Goal: Task Accomplishment & Management: Manage account settings

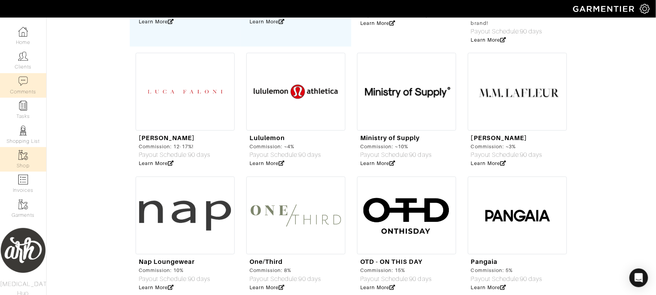
scroll to position [298, 0]
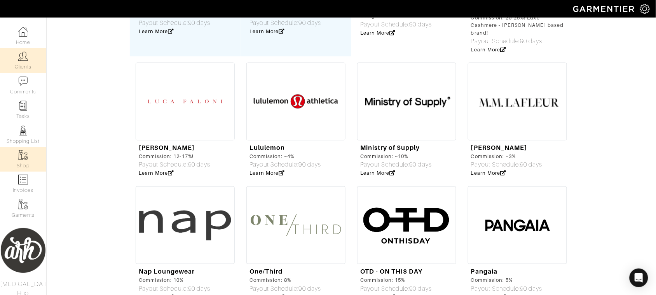
click at [24, 59] on img at bounding box center [23, 56] width 10 height 10
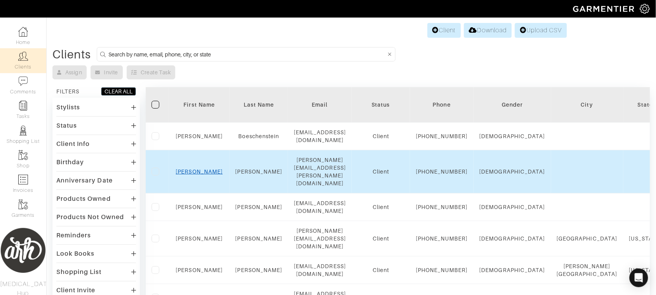
click at [201, 175] on link "Rachel" at bounding box center [199, 171] width 47 height 6
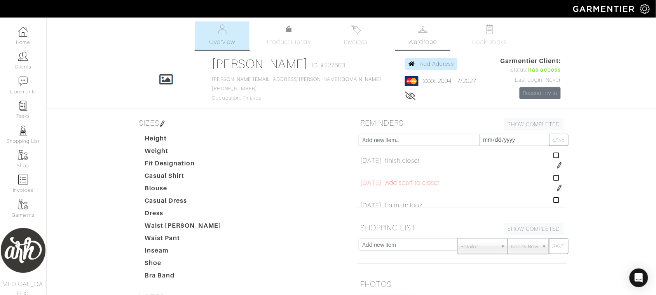
click at [424, 41] on span "Wardrobe" at bounding box center [423, 41] width 28 height 9
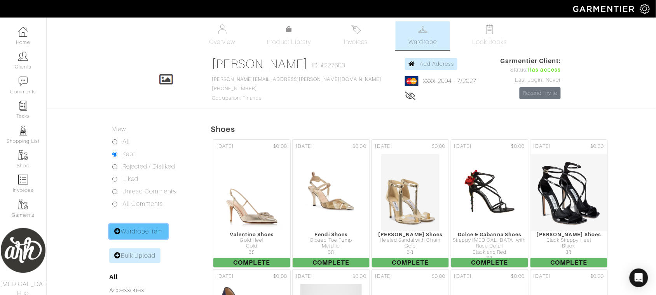
click at [141, 231] on link "Wardrobe Item" at bounding box center [138, 231] width 59 height 15
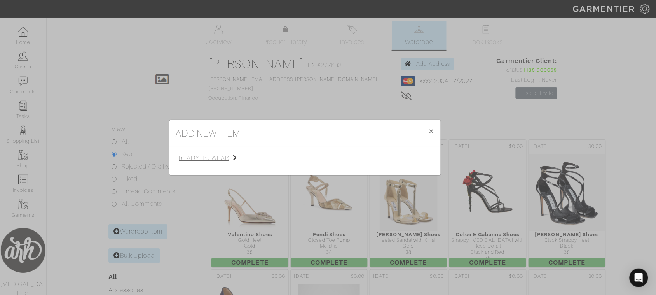
click at [198, 160] on span "ready to wear" at bounding box center [218, 157] width 78 height 9
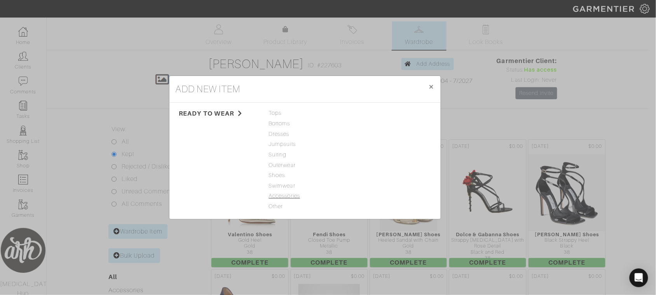
click at [283, 199] on span "Accessories" at bounding box center [305, 196] width 72 height 9
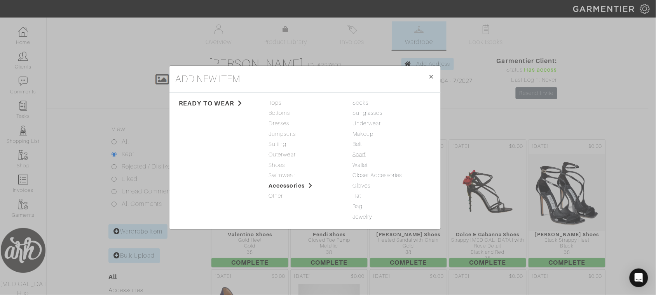
click at [362, 155] on link "Scarf" at bounding box center [359, 154] width 13 height 6
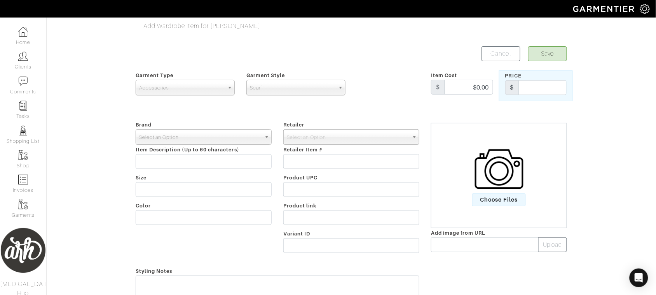
click at [235, 138] on span "Select an Option" at bounding box center [200, 137] width 122 height 16
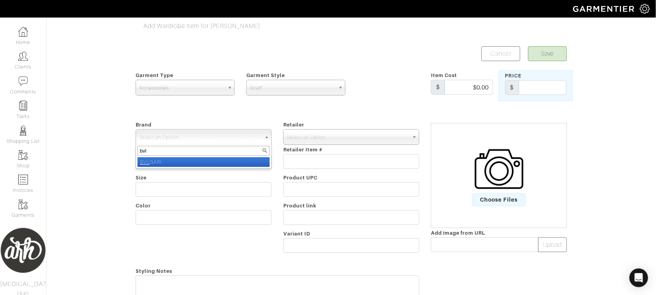
type input "bvl"
click at [226, 162] on li "BVL GARI" at bounding box center [204, 162] width 132 height 10
select select "BVLGARI"
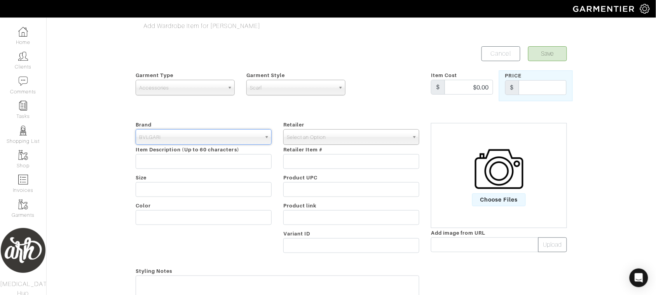
click at [322, 136] on span "Select an Option" at bounding box center [348, 137] width 122 height 16
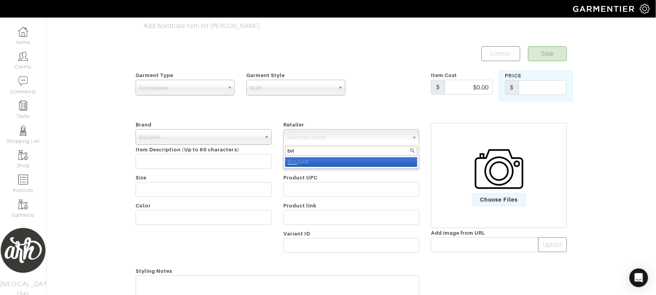
type input "bvl"
click at [321, 163] on li "BVL GARI" at bounding box center [351, 162] width 132 height 10
select select "735"
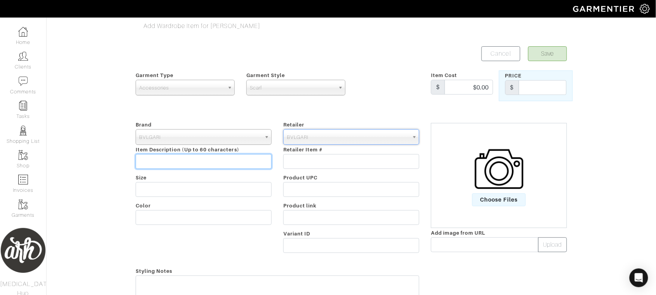
click at [253, 161] on input "text" at bounding box center [204, 161] width 136 height 15
type input "L"
type input "Scarf"
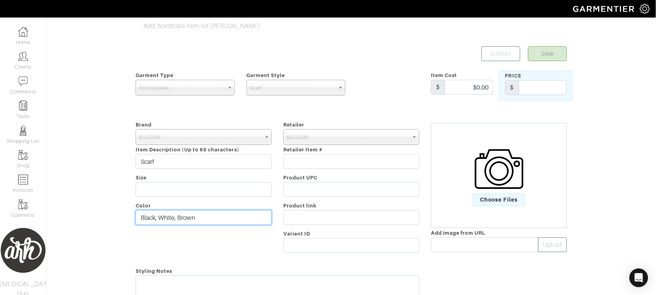
type input "Black, White, Brown"
click at [502, 203] on span "Choose Files" at bounding box center [499, 199] width 54 height 13
click at [0, 0] on input "Choose Files" at bounding box center [0, 0] width 0 height 0
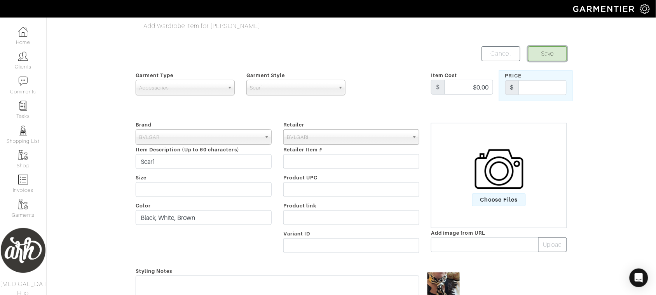
click at [553, 50] on button "Save" at bounding box center [547, 53] width 39 height 15
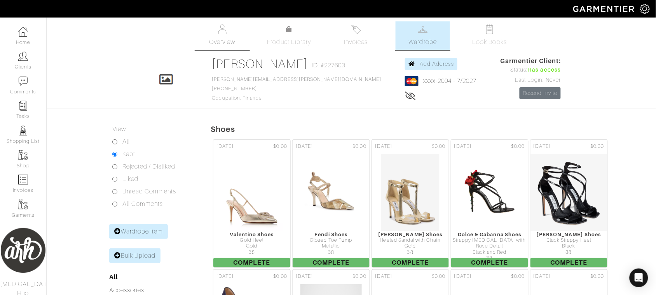
click at [218, 41] on span "Overview" at bounding box center [222, 41] width 26 height 9
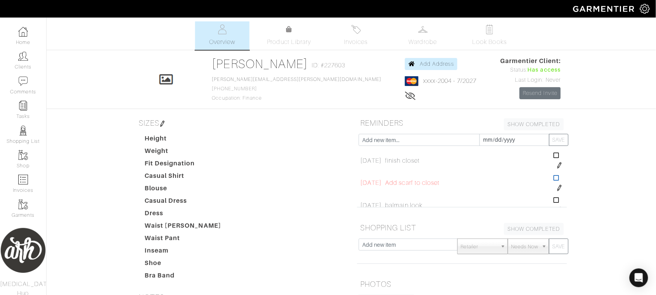
click at [554, 178] on icon at bounding box center [557, 178] width 6 height 6
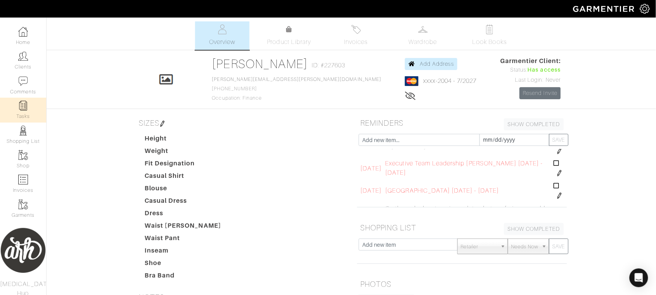
click at [25, 115] on link "Tasks" at bounding box center [23, 110] width 46 height 24
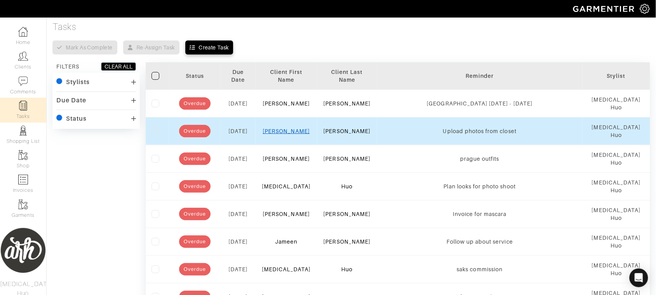
click at [290, 131] on link "Luke" at bounding box center [286, 131] width 47 height 6
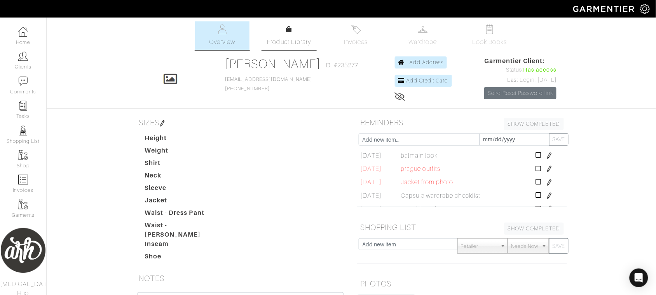
click at [294, 37] on span "Product Library" at bounding box center [289, 41] width 44 height 9
click at [419, 42] on span "Wardrobe" at bounding box center [423, 41] width 28 height 9
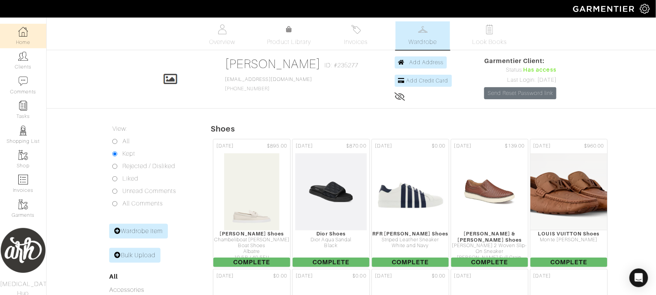
click at [23, 40] on link "Home" at bounding box center [23, 36] width 46 height 24
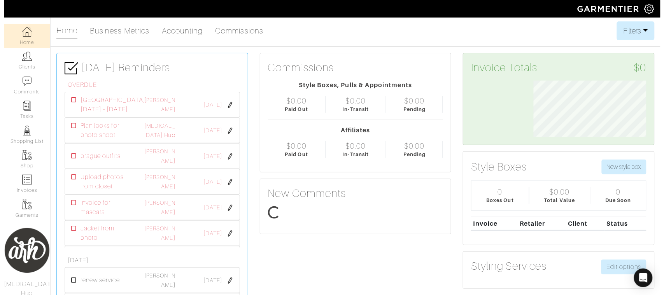
scroll to position [56, 124]
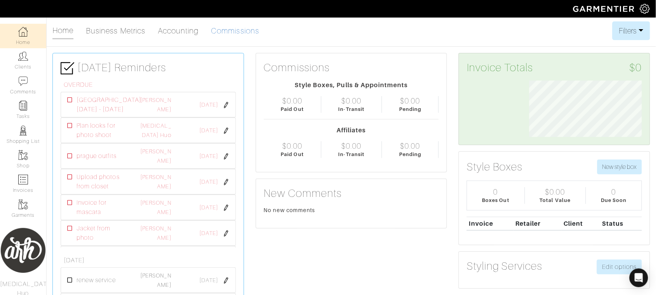
click at [247, 27] on link "Commissions" at bounding box center [235, 31] width 48 height 16
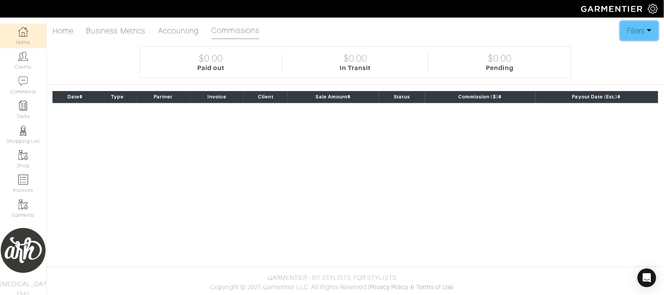
click at [646, 33] on button "Filters" at bounding box center [639, 30] width 38 height 19
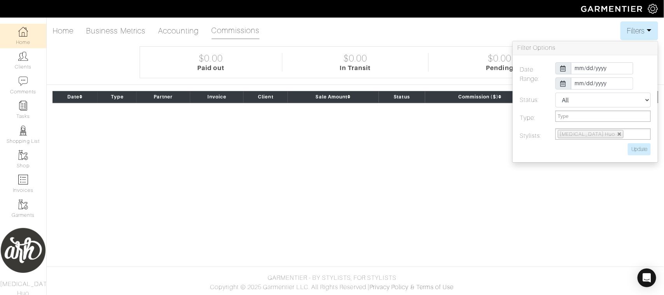
click at [565, 67] on icon at bounding box center [563, 68] width 6 height 6
click at [564, 73] on div at bounding box center [563, 68] width 16 height 12
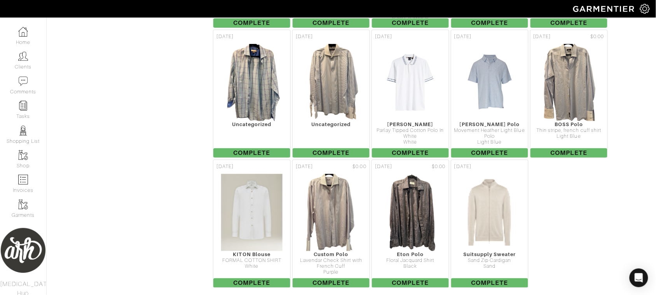
scroll to position [923, 0]
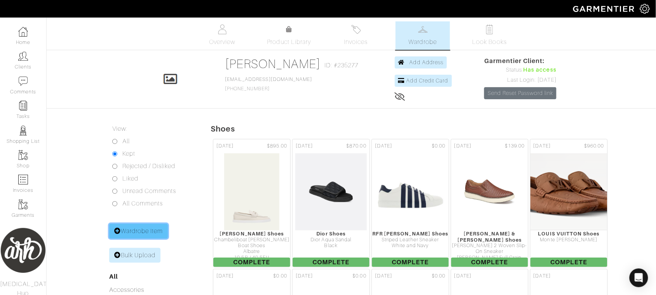
click at [162, 230] on link "Wardrobe Item" at bounding box center [138, 231] width 59 height 15
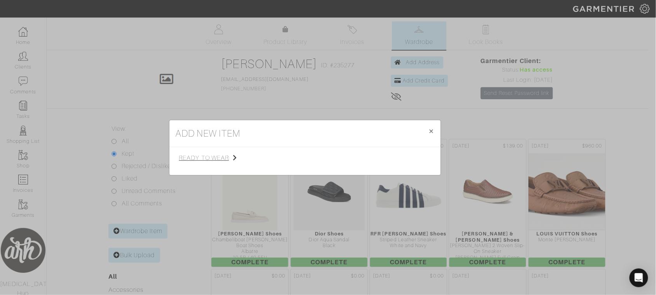
click at [198, 160] on span "ready to wear" at bounding box center [218, 157] width 78 height 9
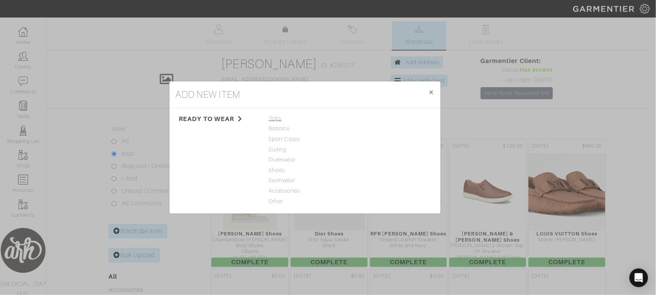
click at [273, 117] on span "Tops" at bounding box center [305, 118] width 72 height 9
click at [360, 150] on link "Sweater" at bounding box center [363, 149] width 21 height 6
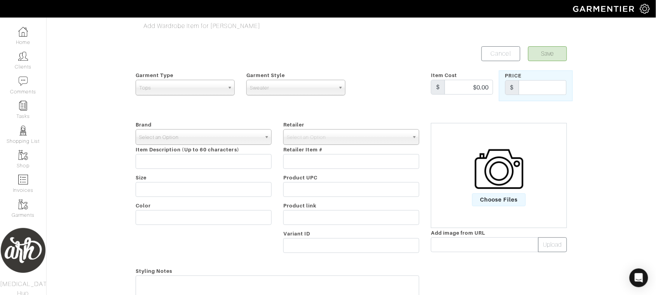
click at [248, 136] on span "Select an Option" at bounding box center [200, 137] width 122 height 16
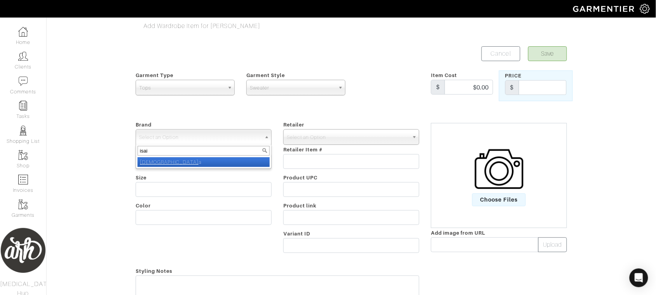
type input "isai"
click at [241, 164] on li "Isai a" at bounding box center [204, 162] width 132 height 10
select select "Isaia"
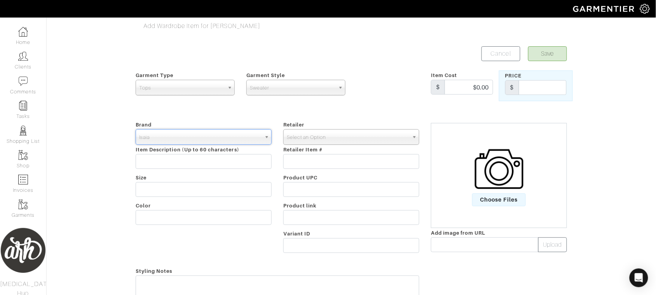
click at [300, 138] on span "Select an Option" at bounding box center [348, 137] width 122 height 16
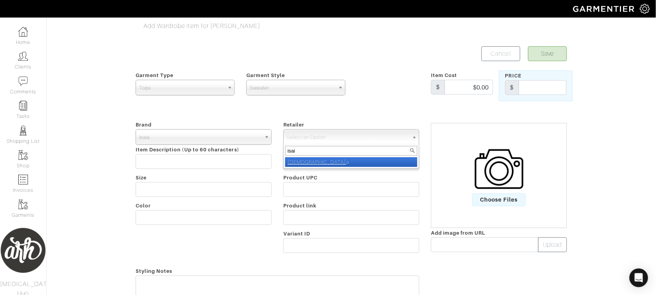
type input "isai"
click at [311, 162] on li "Isai a" at bounding box center [351, 162] width 132 height 10
select select "1974"
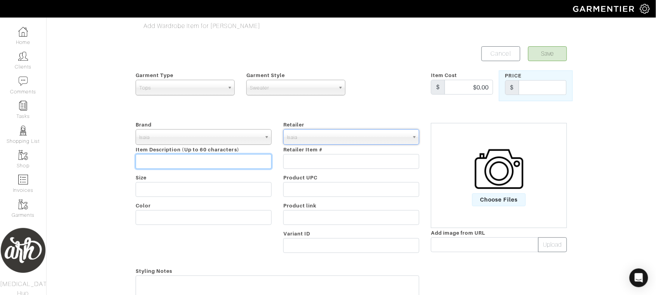
click at [257, 161] on input "text" at bounding box center [204, 161] width 136 height 15
type input "Polo Sweater"
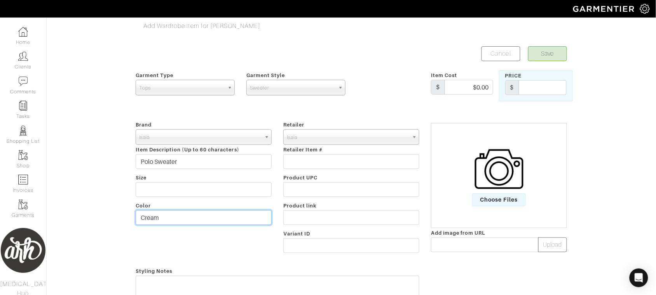
type input "Cream"
click at [490, 195] on span "Choose Files" at bounding box center [499, 199] width 54 height 13
click at [0, 0] on input "Choose Files" at bounding box center [0, 0] width 0 height 0
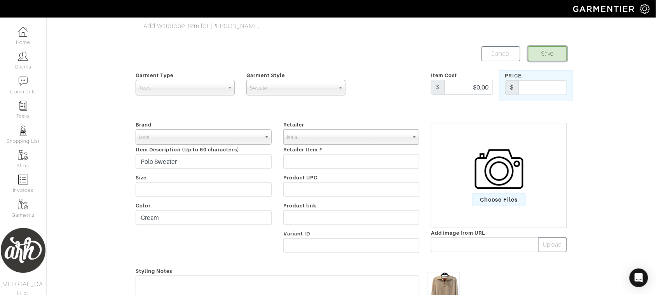
click at [557, 51] on button "Save" at bounding box center [547, 53] width 39 height 15
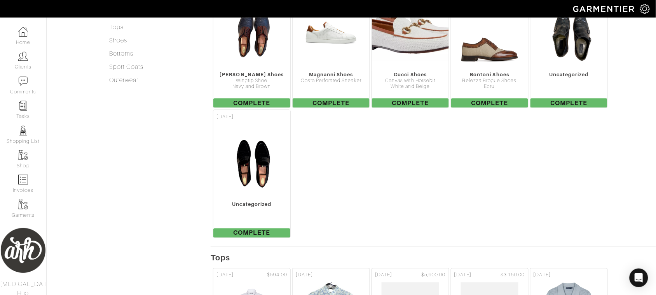
scroll to position [288, 0]
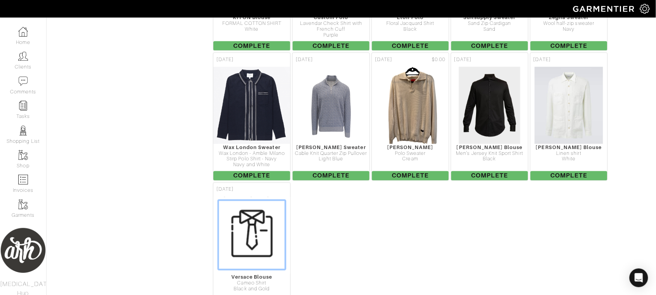
scroll to position [1205, 0]
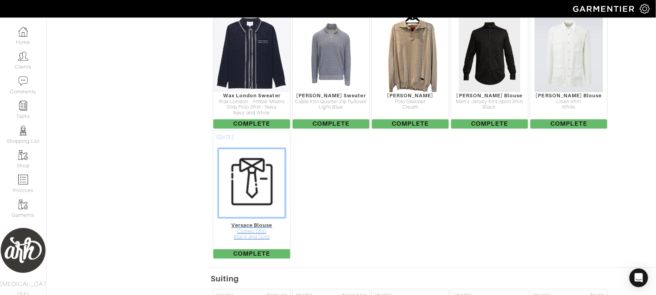
click at [260, 229] on div "Cameo Shirt" at bounding box center [251, 232] width 77 height 6
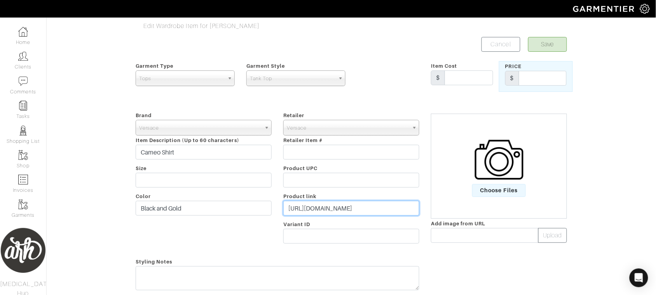
click at [321, 208] on input "[URL][DOMAIN_NAME]" at bounding box center [351, 208] width 136 height 15
click at [488, 192] on span "Choose Files" at bounding box center [499, 190] width 54 height 13
click at [0, 0] on input "Choose Files" at bounding box center [0, 0] width 0 height 0
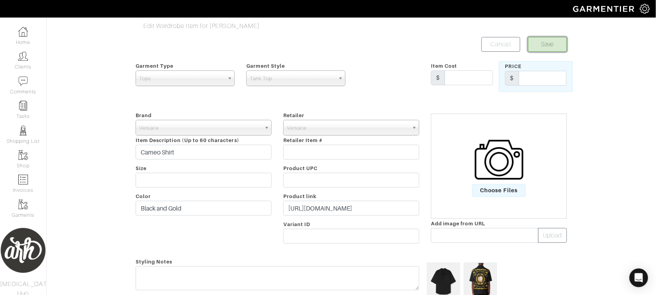
click at [557, 42] on button "Save" at bounding box center [547, 44] width 39 height 15
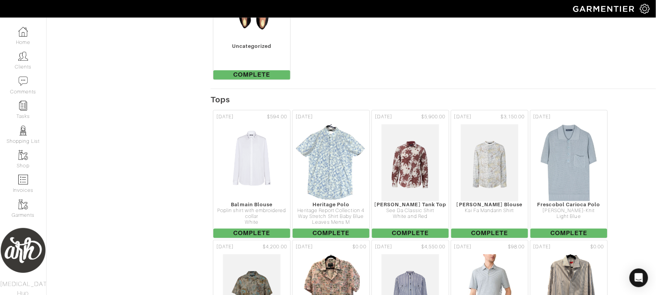
scroll to position [428, 0]
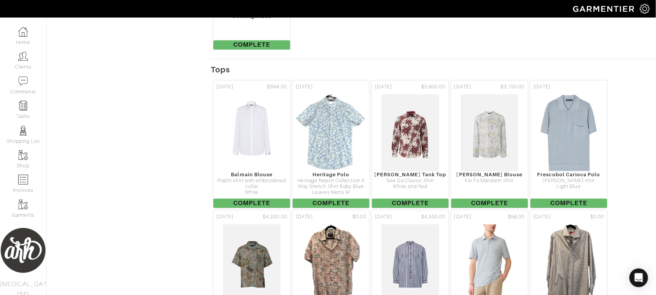
scroll to position [476, 0]
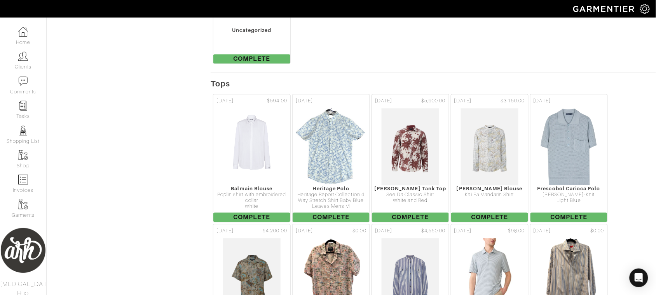
scroll to position [450, 0]
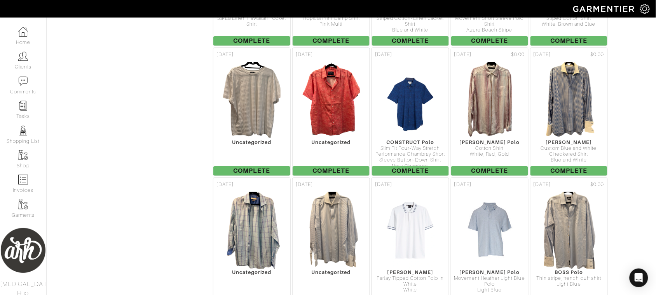
scroll to position [774, 0]
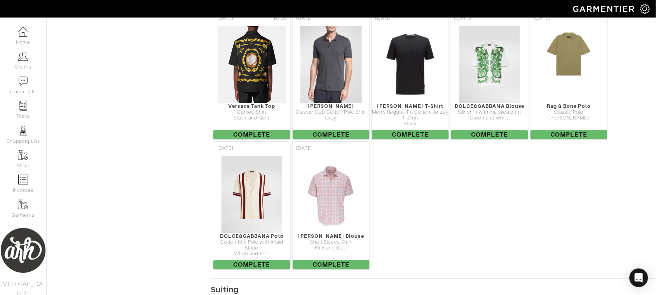
scroll to position [1325, 0]
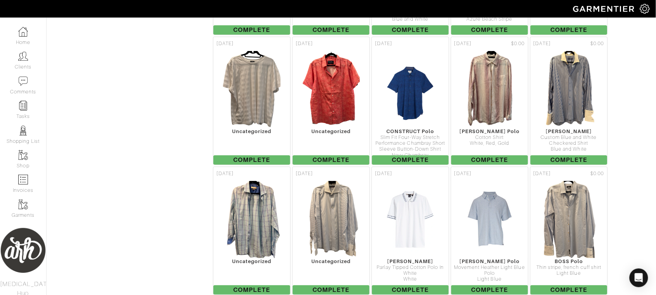
scroll to position [777, 0]
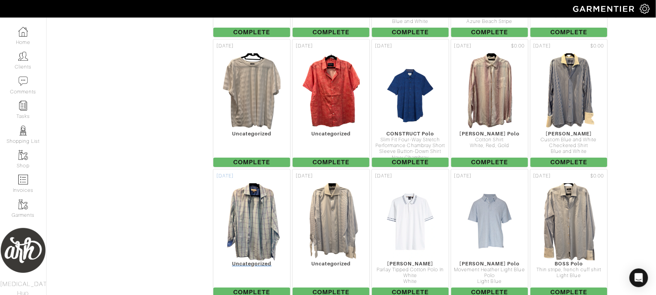
click at [251, 236] on img at bounding box center [252, 222] width 58 height 78
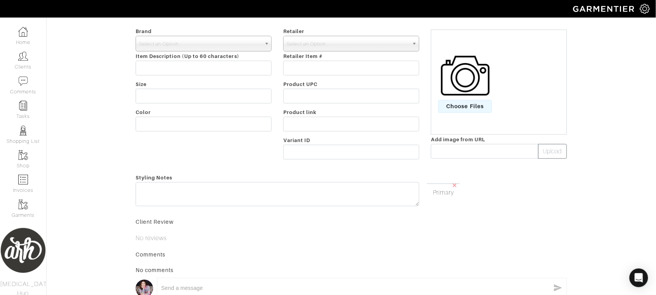
scroll to position [183, 0]
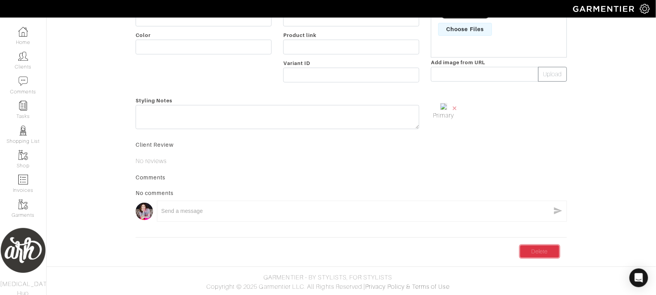
click at [533, 251] on link "Delete" at bounding box center [539, 251] width 39 height 12
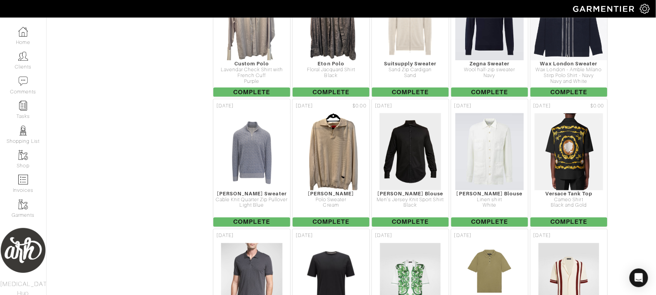
scroll to position [1163, 0]
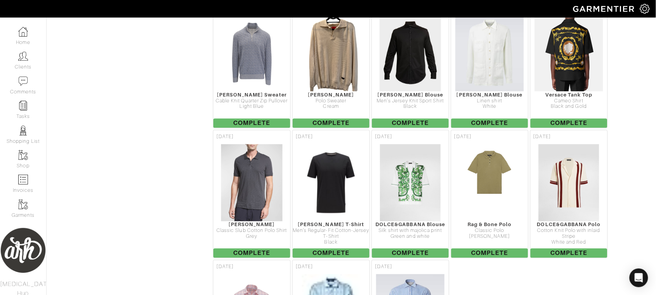
scroll to position [1215, 0]
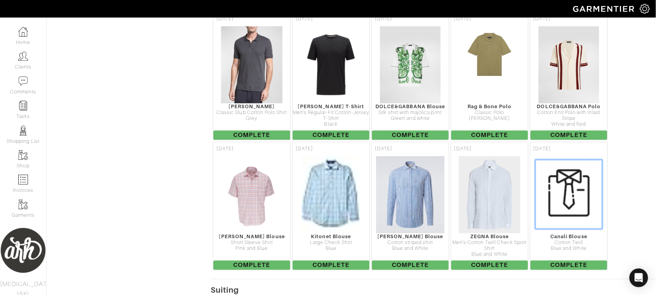
scroll to position [1328, 0]
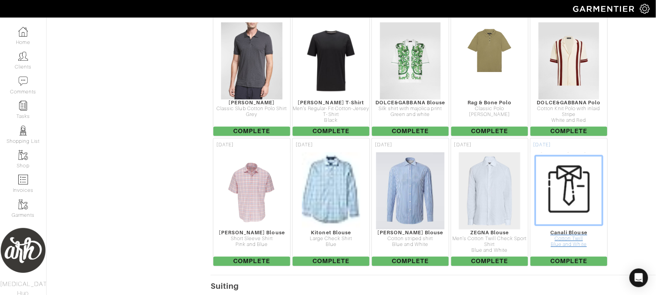
click at [576, 204] on img at bounding box center [569, 191] width 79 height 78
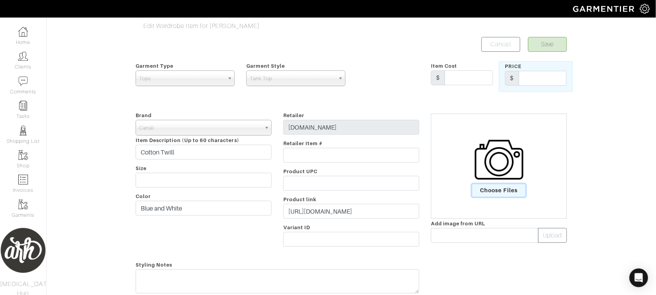
click at [494, 190] on span "Choose Files" at bounding box center [499, 190] width 54 height 13
click at [0, 0] on input "Choose Files" at bounding box center [0, 0] width 0 height 0
click at [545, 46] on button "Save" at bounding box center [547, 44] width 39 height 15
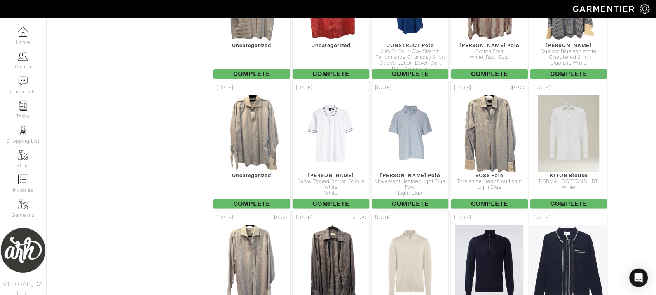
scroll to position [858, 0]
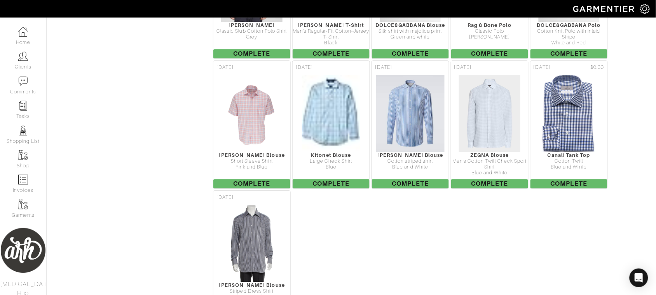
scroll to position [1448, 0]
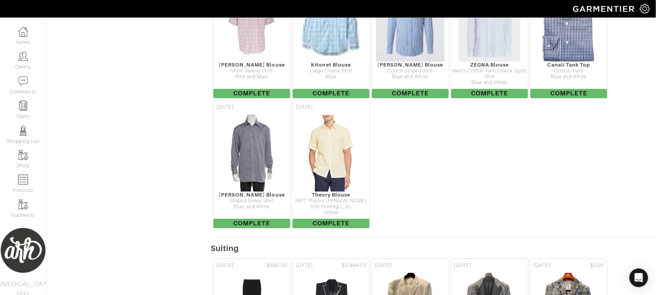
scroll to position [1474, 0]
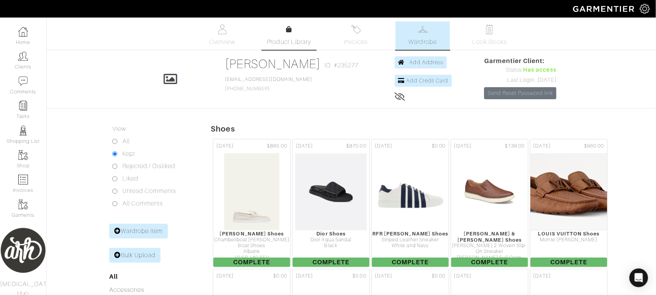
click at [288, 30] on icon at bounding box center [289, 29] width 6 height 6
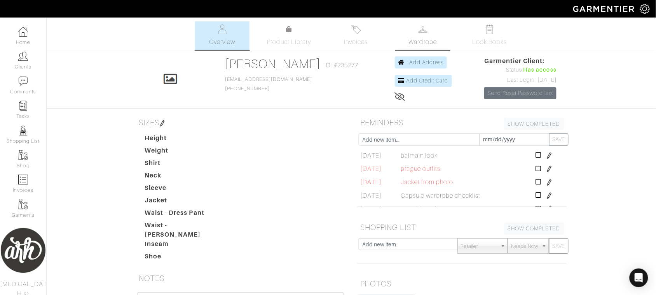
click at [426, 36] on link "Wardrobe" at bounding box center [423, 35] width 54 height 28
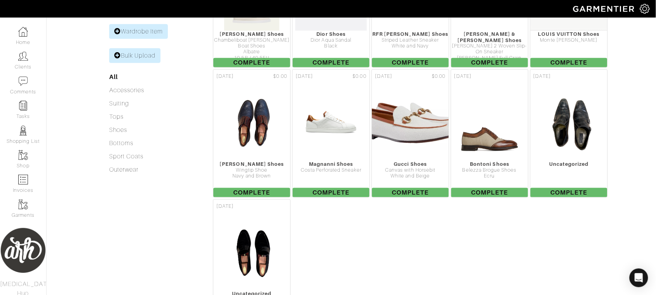
scroll to position [165, 0]
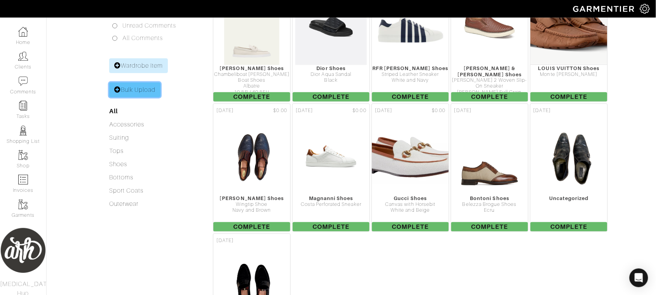
click at [145, 94] on link "Bulk Upload" at bounding box center [135, 89] width 52 height 15
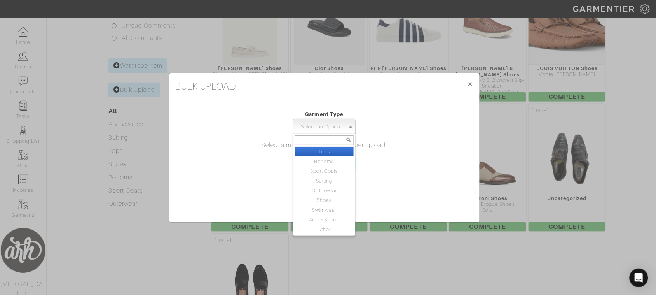
click at [329, 131] on span "Select an Option" at bounding box center [321, 127] width 49 height 16
click at [331, 150] on li "Tops" at bounding box center [324, 152] width 59 height 10
select select "1"
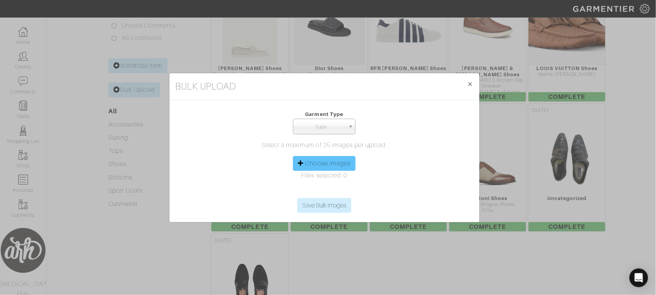
click at [329, 164] on label "Choose Images" at bounding box center [328, 163] width 45 height 9
click at [329, 186] on input "Choose Images" at bounding box center [324, 192] width 119 height 12
type input "C:\fakepath\u.png"
